Goal: Navigation & Orientation: Understand site structure

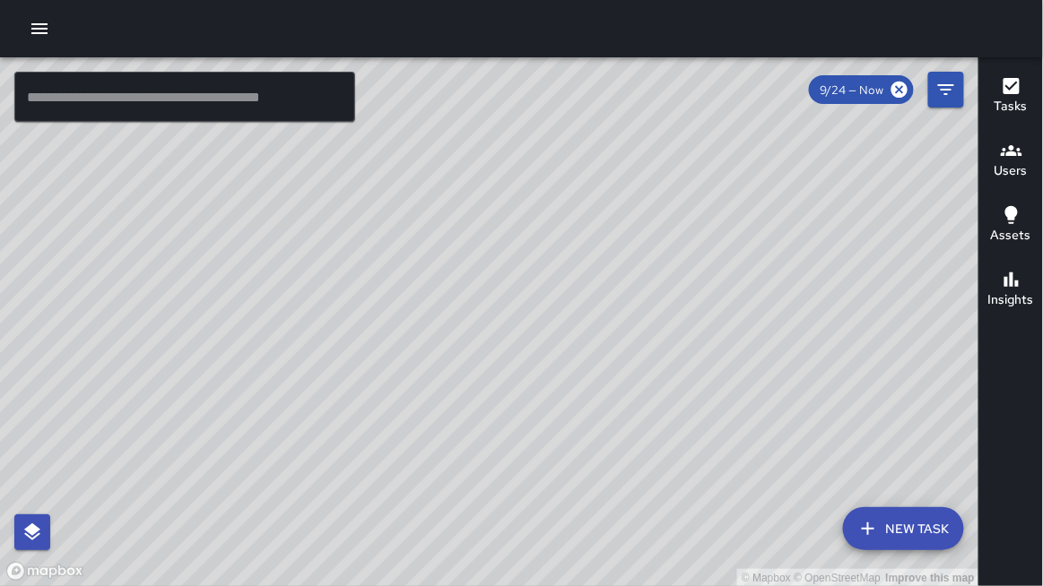
drag, startPoint x: 0, startPoint y: 0, endPoint x: 16, endPoint y: 149, distance: 149.7
click at [4, 128] on div "© Mapbox © OpenStreetMap Improve this map" at bounding box center [489, 322] width 979 height 530
click at [30, 171] on div "© Mapbox © OpenStreetMap Improve this map" at bounding box center [489, 322] width 979 height 530
drag, startPoint x: 417, startPoint y: 9, endPoint x: 417, endPoint y: 489, distance: 479.7
click at [417, 9] on div at bounding box center [521, 28] width 1043 height 57
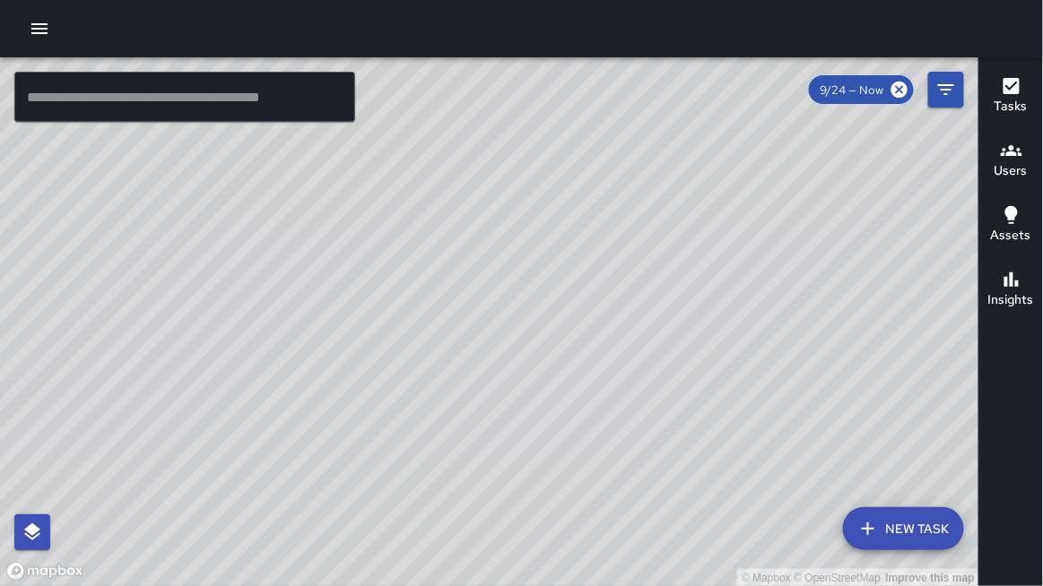
click at [387, 30] on div at bounding box center [521, 28] width 1043 height 57
click at [304, 10] on div at bounding box center [521, 28] width 1043 height 57
drag, startPoint x: 287, startPoint y: 1, endPoint x: 303, endPoint y: 0, distance: 16.2
click at [303, 0] on div at bounding box center [521, 28] width 1043 height 57
click at [201, 264] on div "© Mapbox © OpenStreetMap Improve this map" at bounding box center [489, 322] width 979 height 530
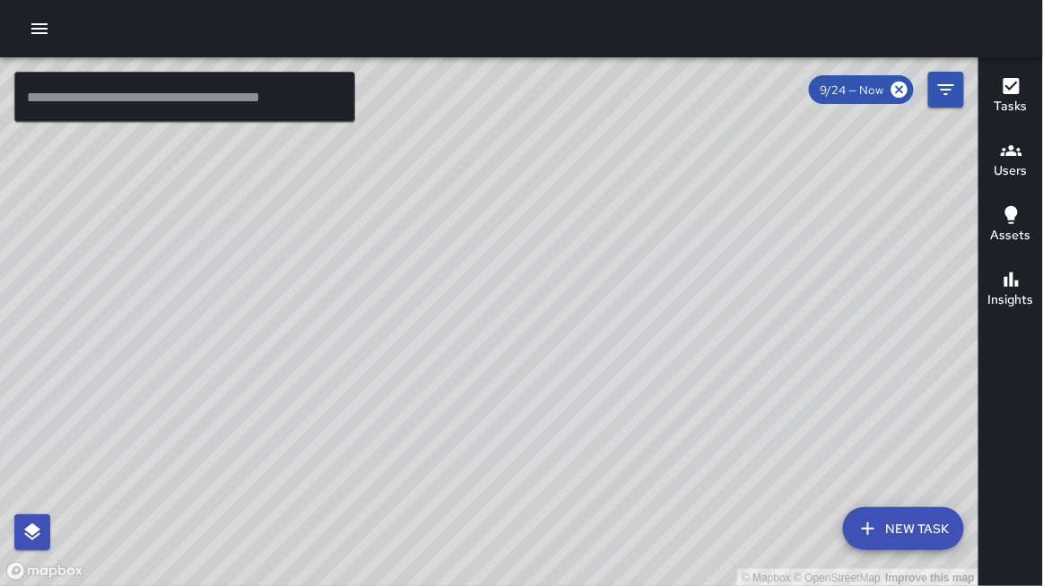
click at [264, 225] on div "© Mapbox © OpenStreetMap Improve this map" at bounding box center [489, 322] width 979 height 530
click at [240, 196] on div "© Mapbox © OpenStreetMap Improve this map" at bounding box center [489, 322] width 979 height 530
